Goal: Information Seeking & Learning: Learn about a topic

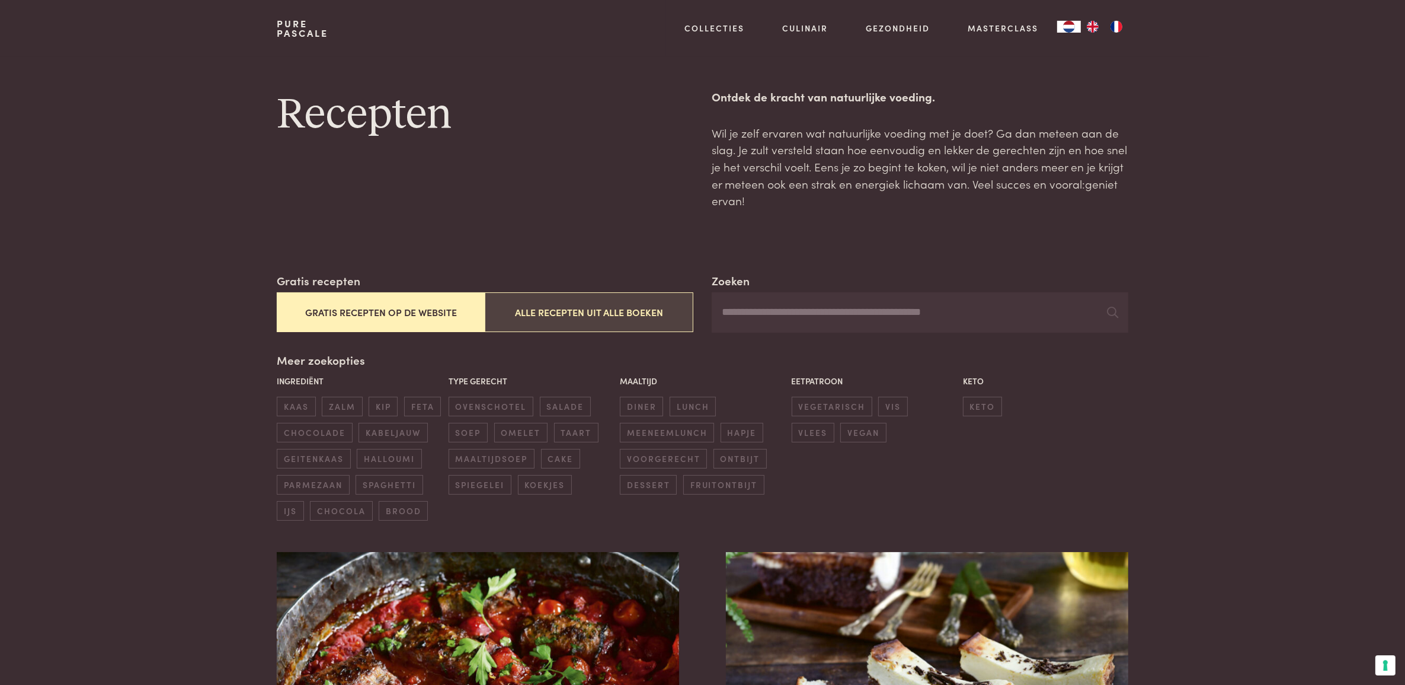
click at [661, 315] on button "Alle recepten uit alle boeken" at bounding box center [589, 312] width 208 height 40
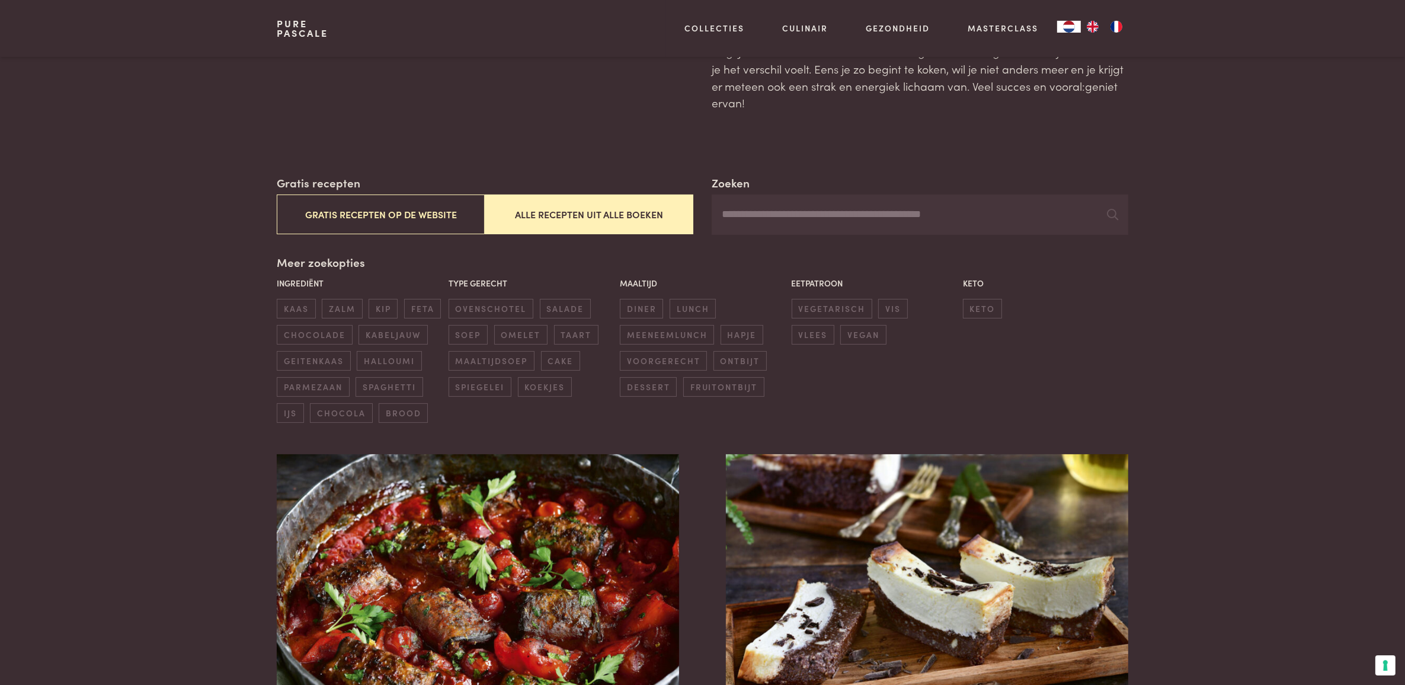
scroll to position [74, 0]
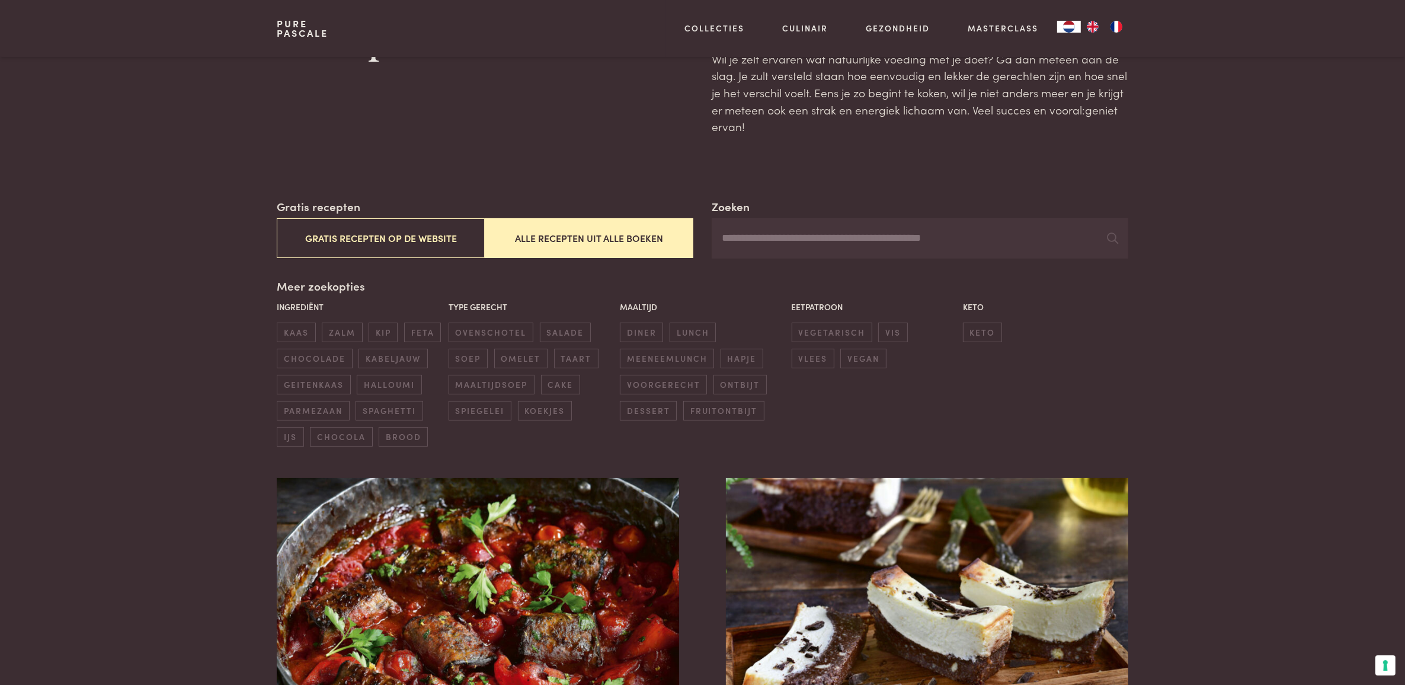
click at [979, 233] on input "Zoeken" at bounding box center [920, 238] width 416 height 40
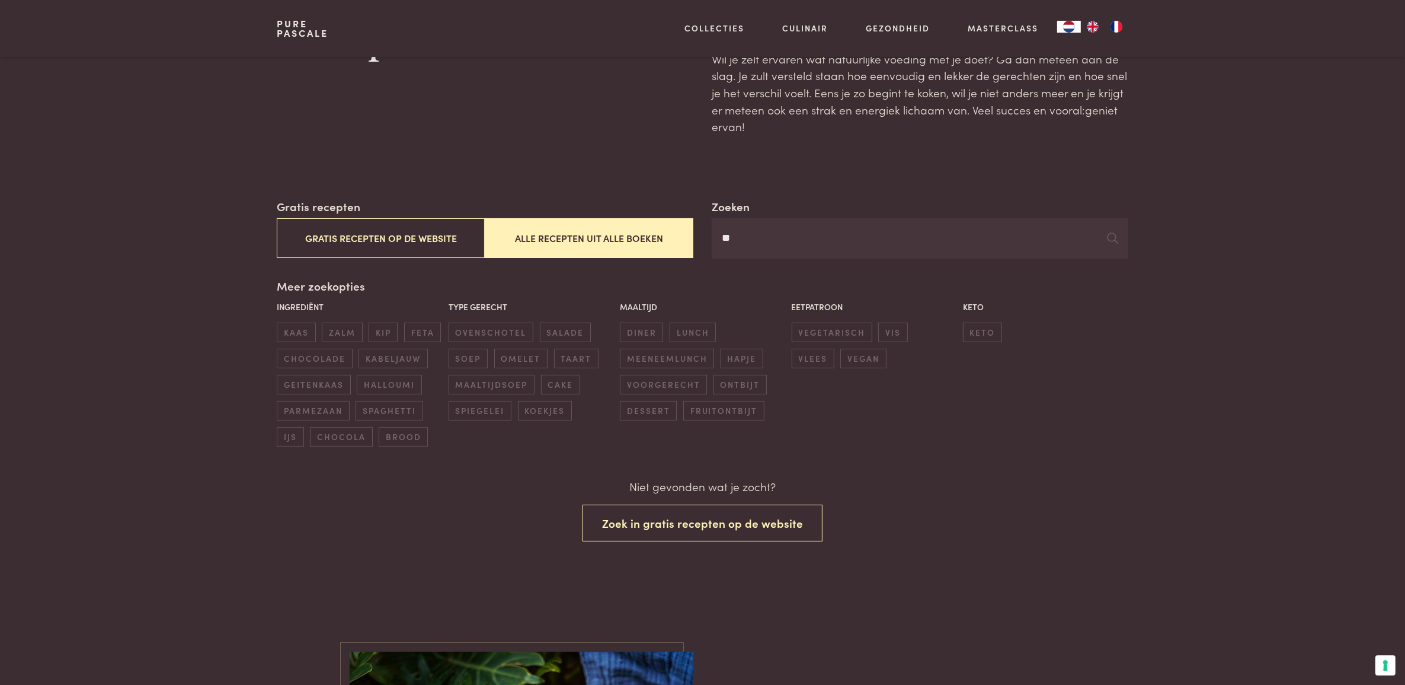
type input "*"
type input "*********"
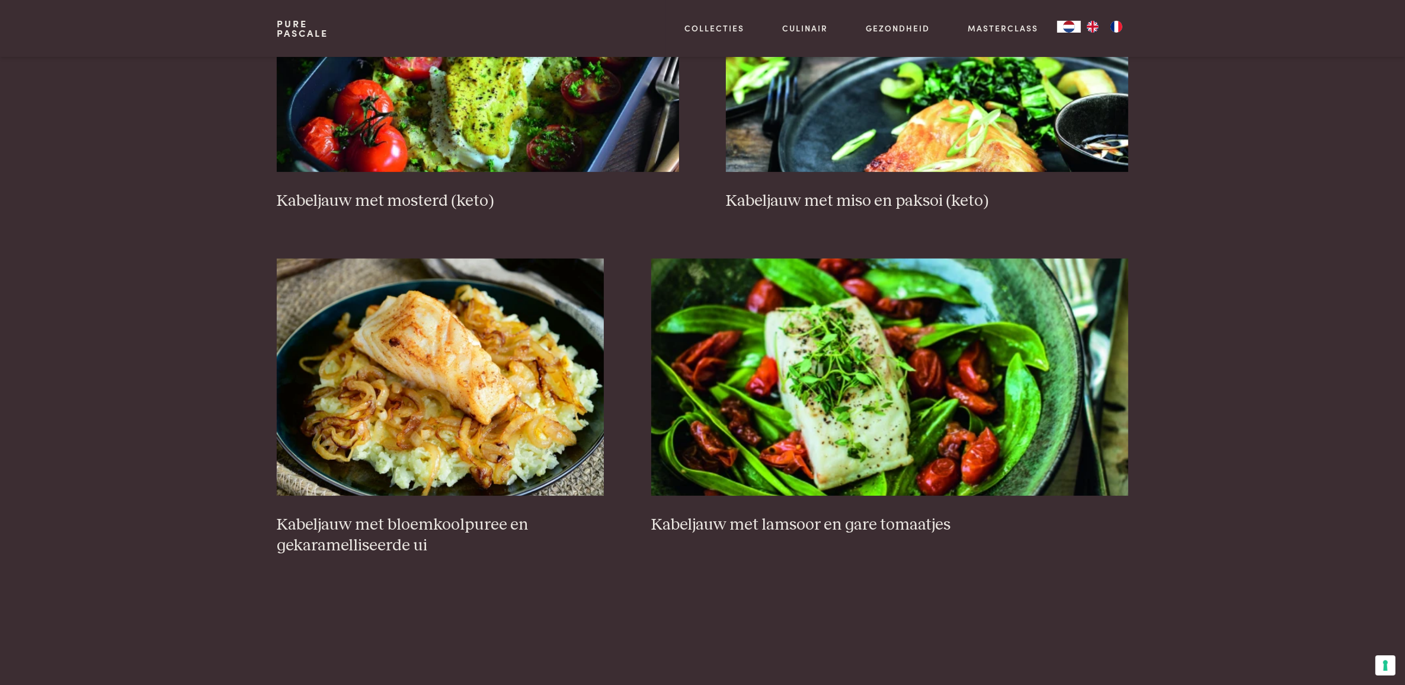
scroll to position [705, 0]
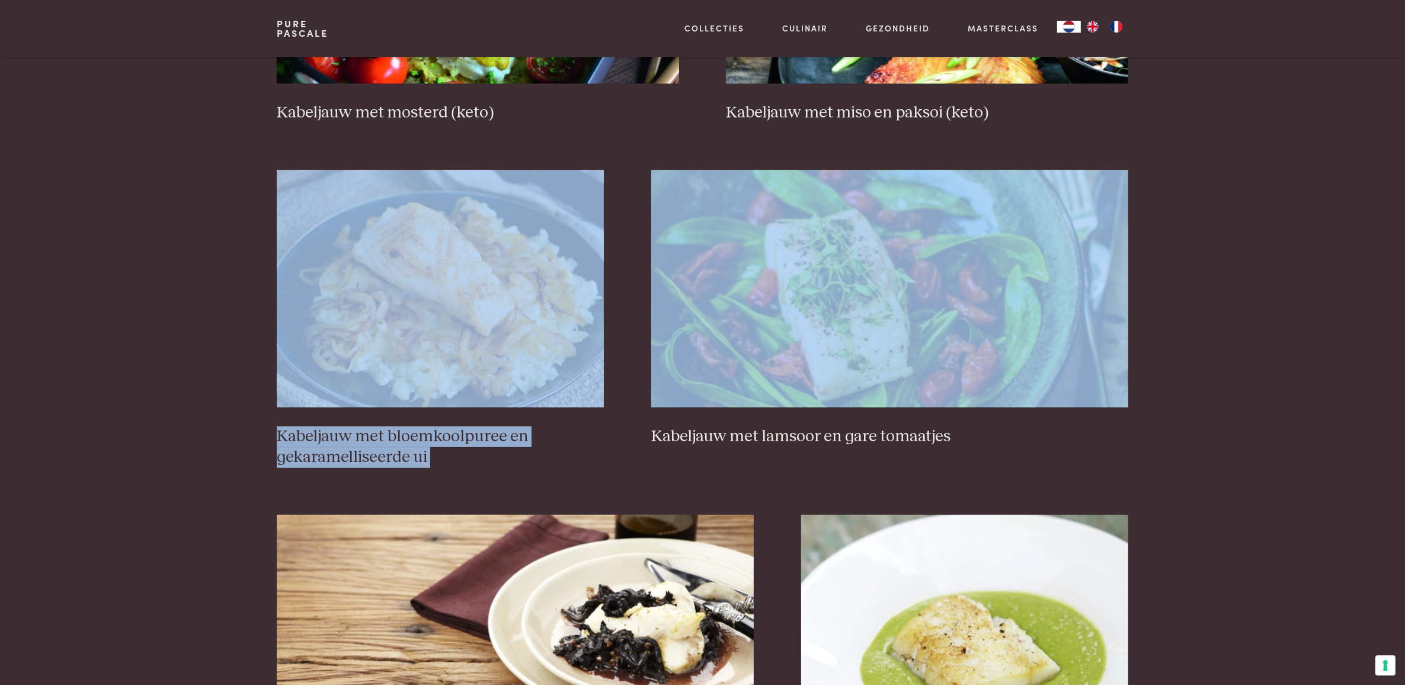
drag, startPoint x: 1372, startPoint y: 150, endPoint x: 1379, endPoint y: 184, distance: 35.0
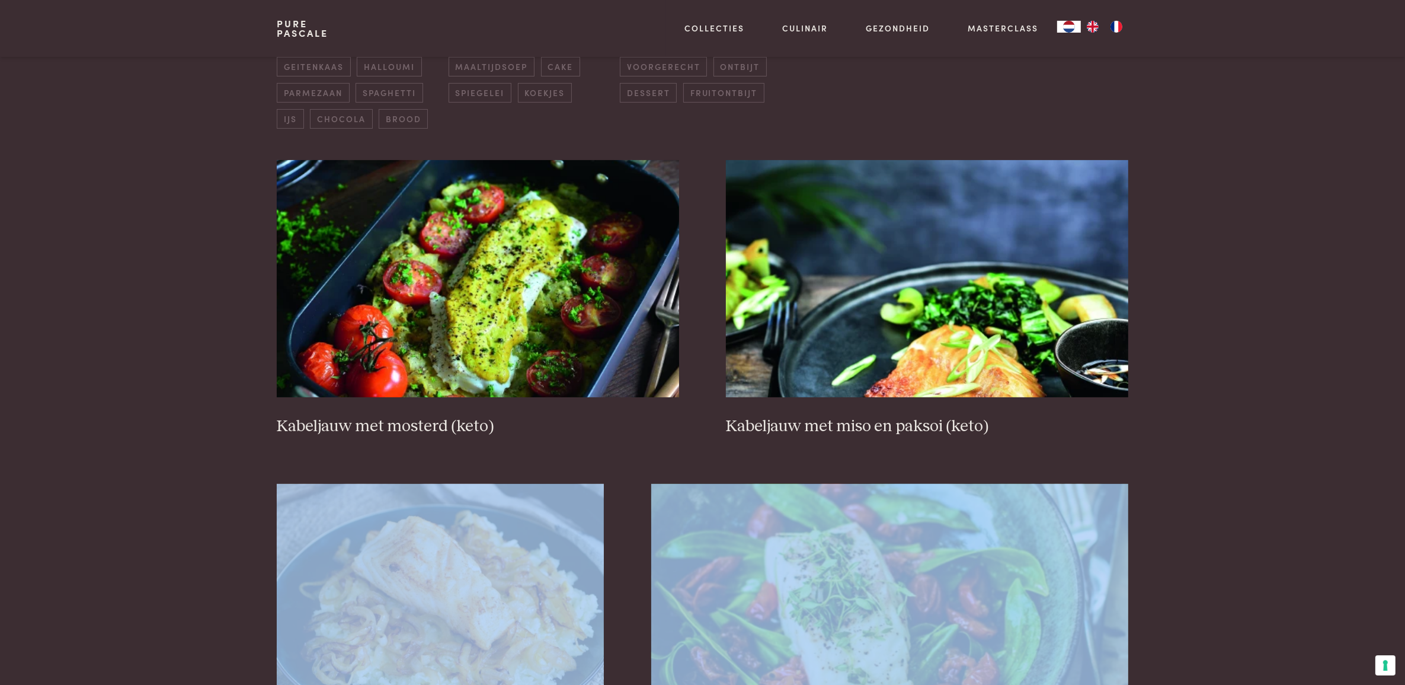
scroll to position [403, 0]
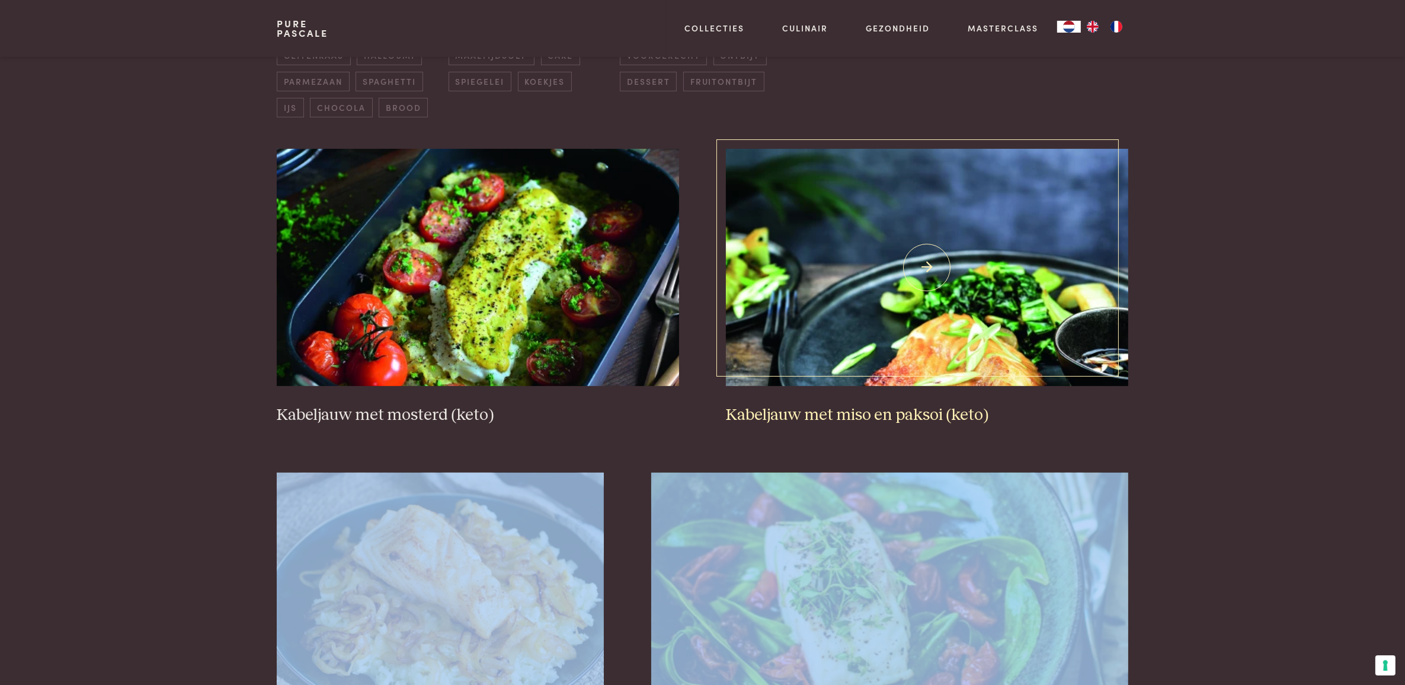
click at [939, 239] on img at bounding box center [927, 267] width 402 height 237
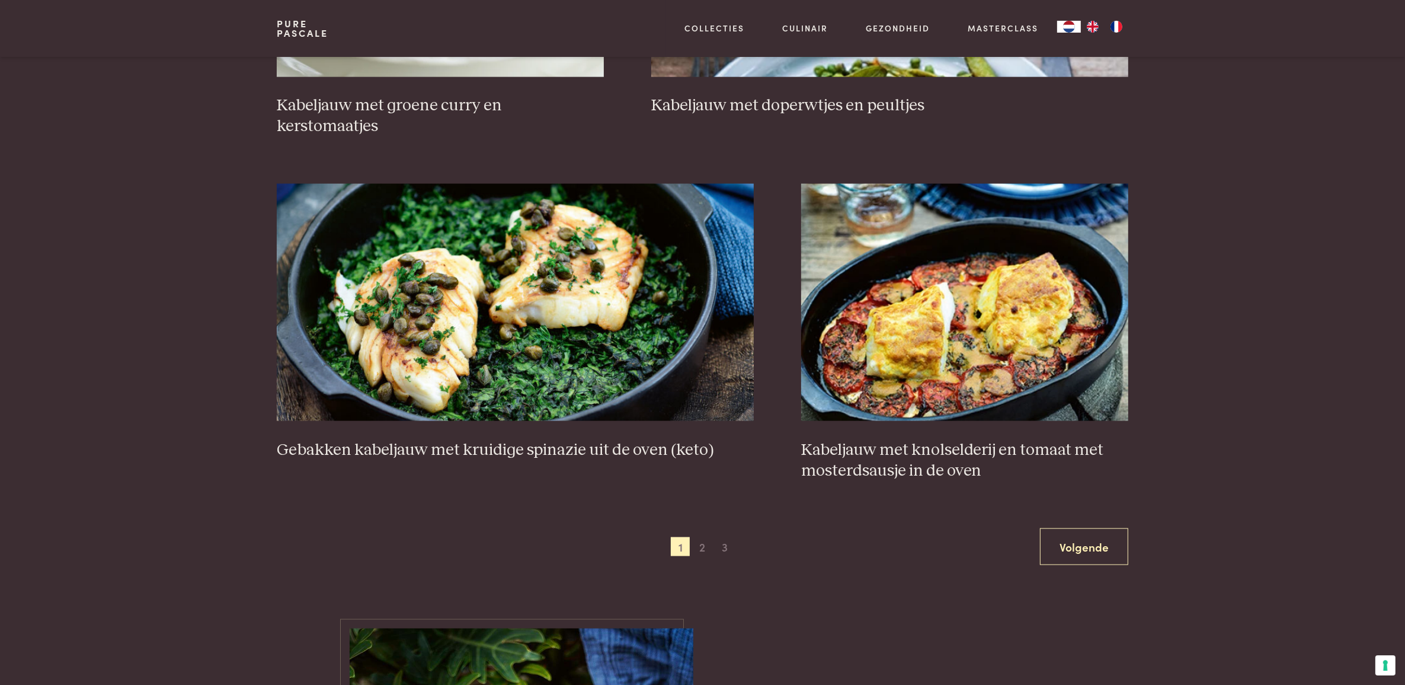
scroll to position [2070, 0]
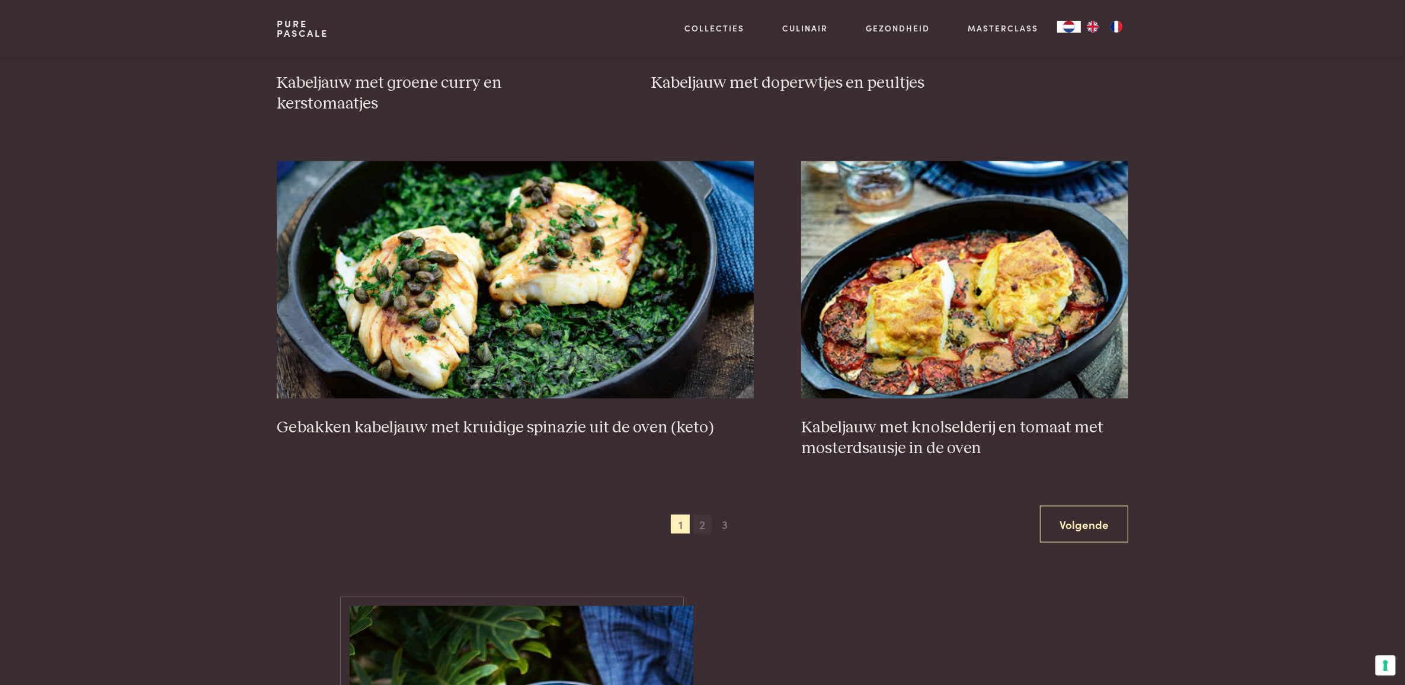
click at [706, 530] on span "2" at bounding box center [702, 523] width 19 height 19
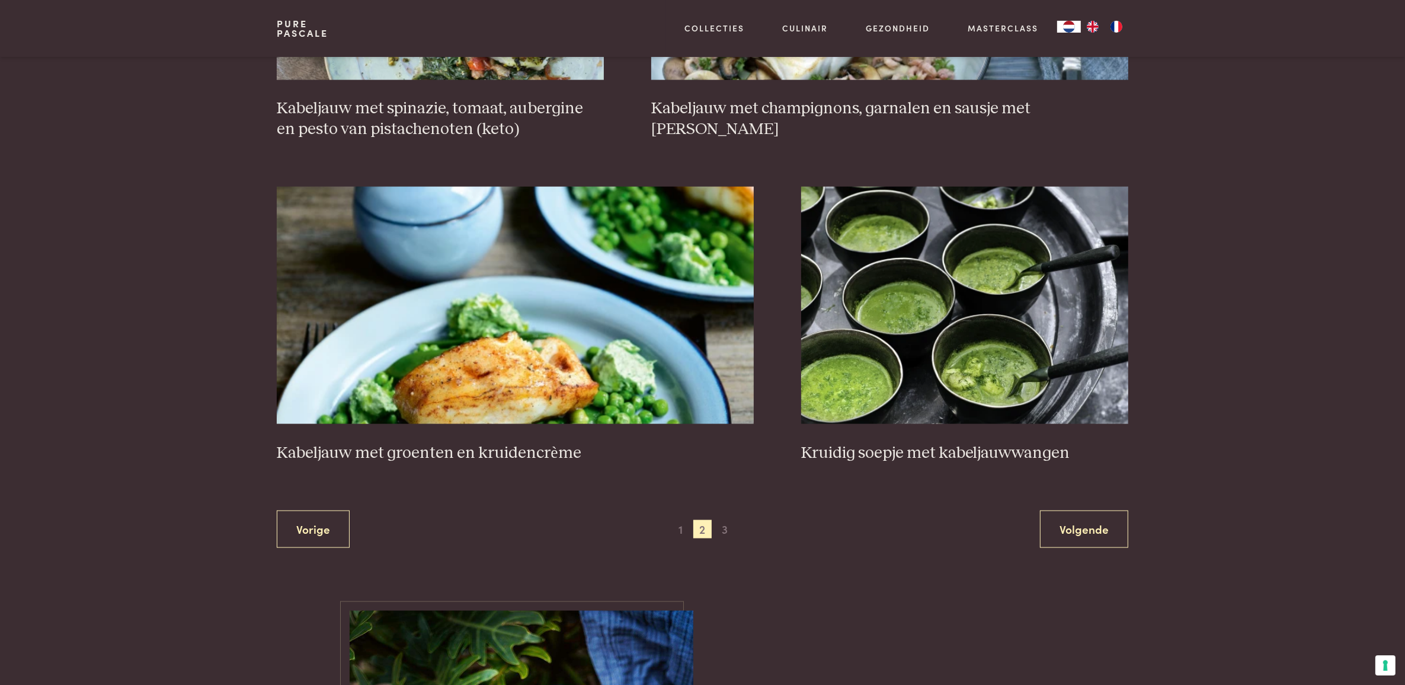
scroll to position [2049, 0]
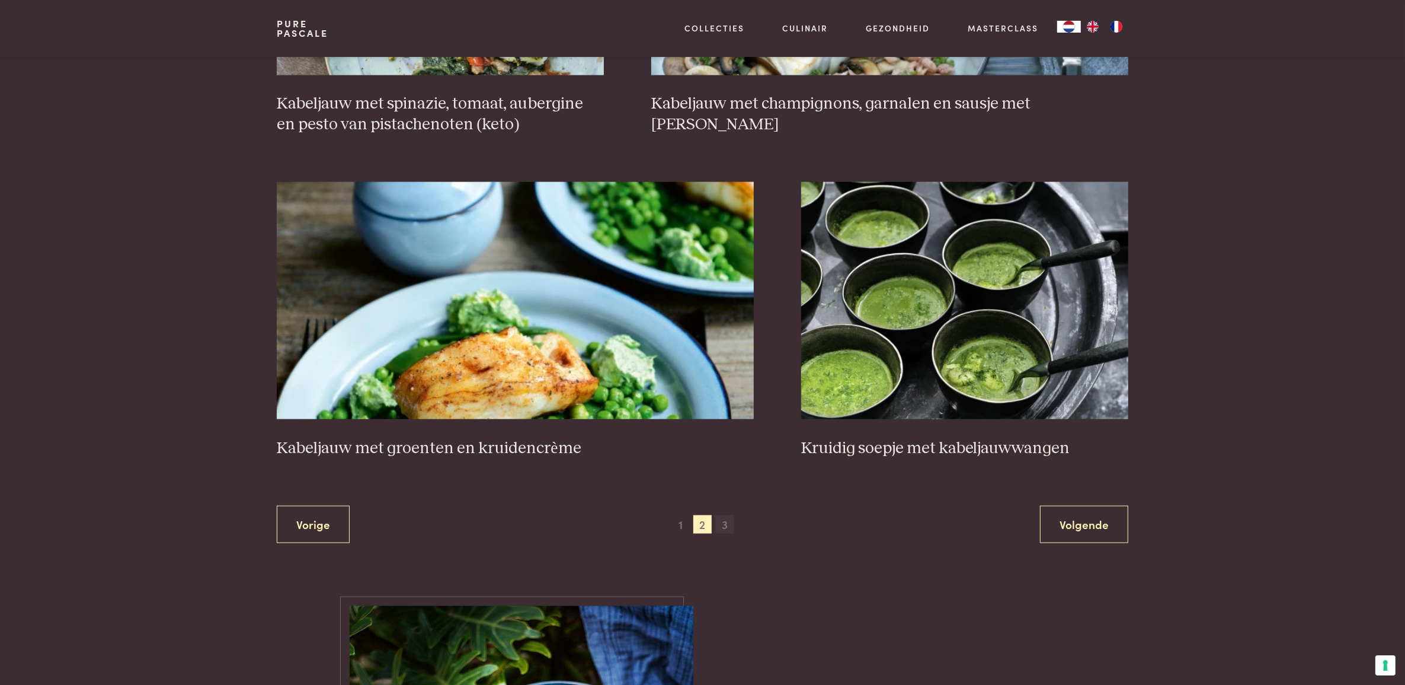
click at [727, 534] on span "3" at bounding box center [724, 524] width 19 height 19
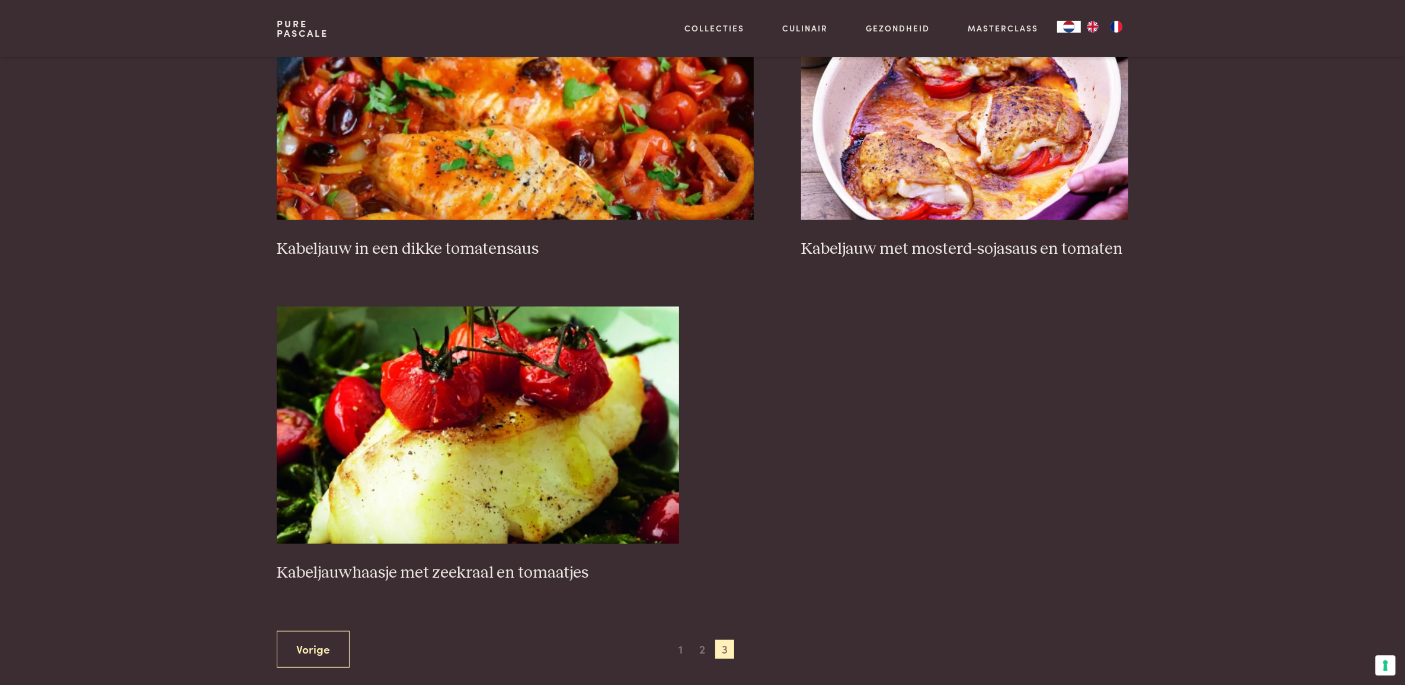
scroll to position [1272, 0]
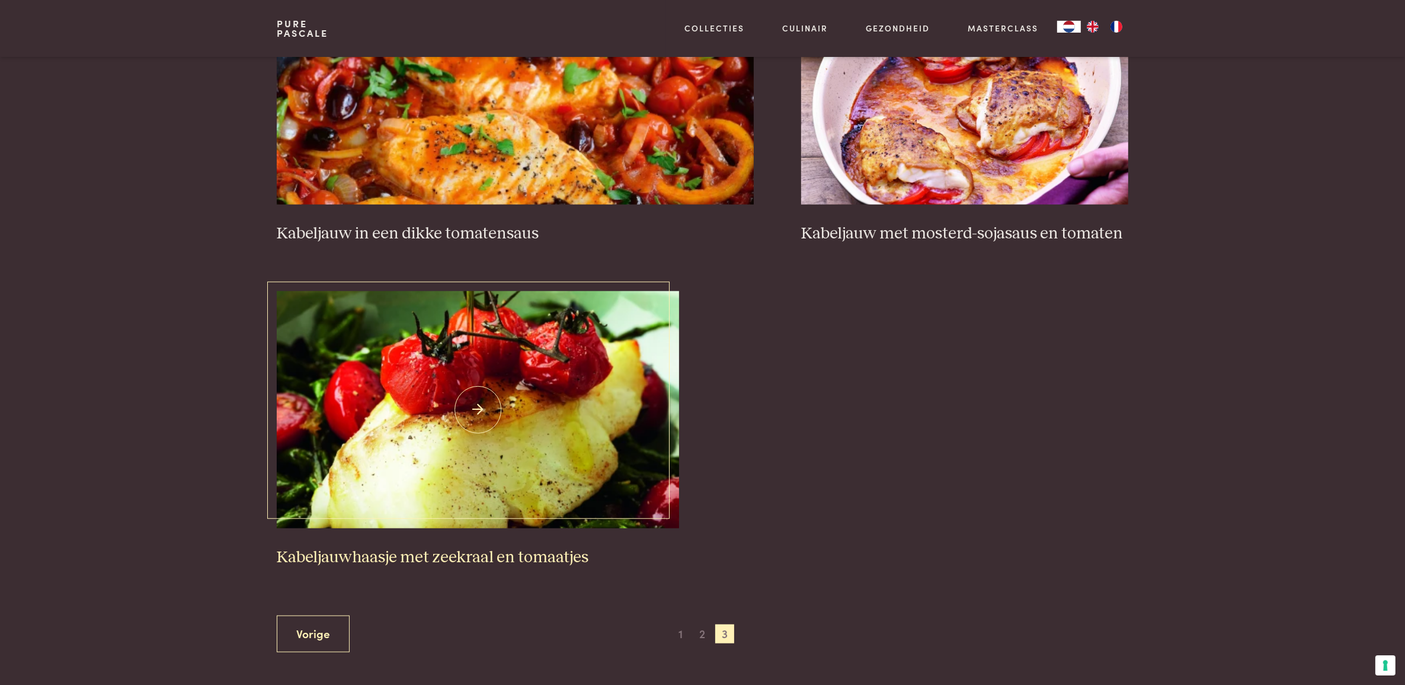
click at [509, 408] on img at bounding box center [478, 409] width 402 height 237
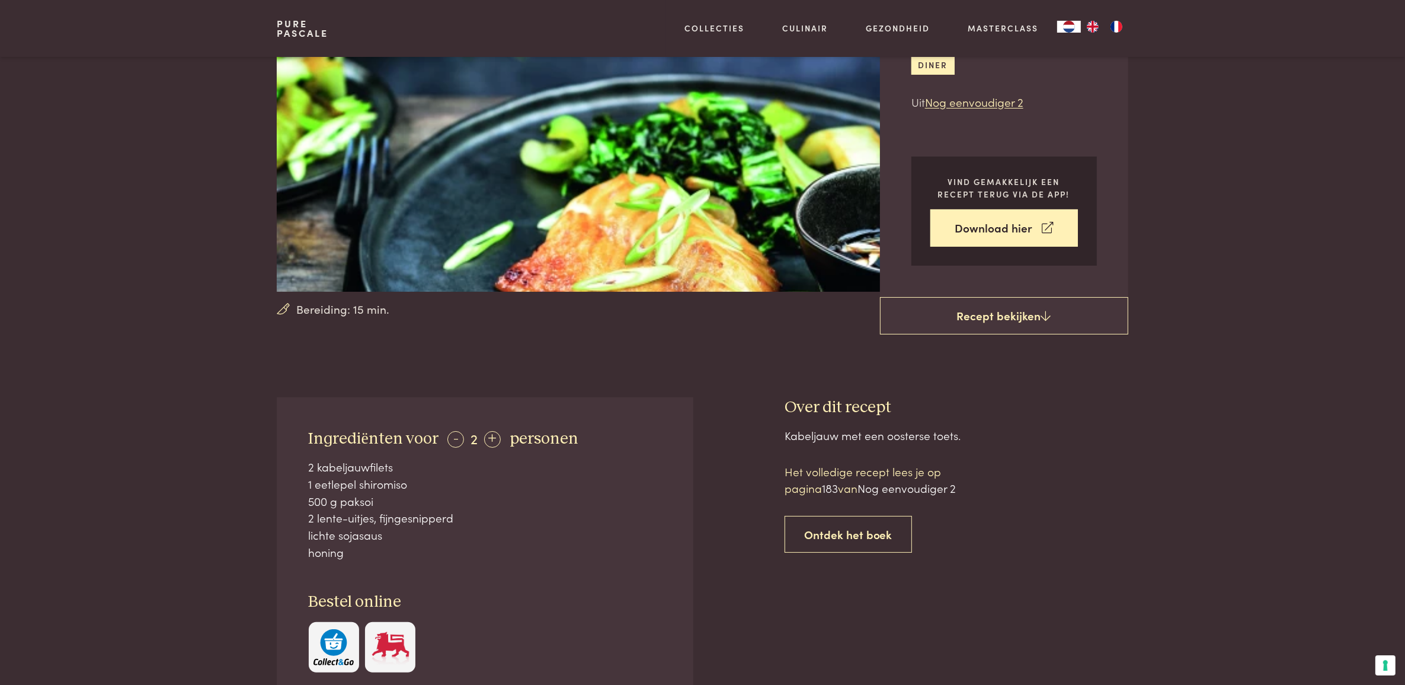
scroll to position [140, 0]
